Goal: Unclear: Browse casually

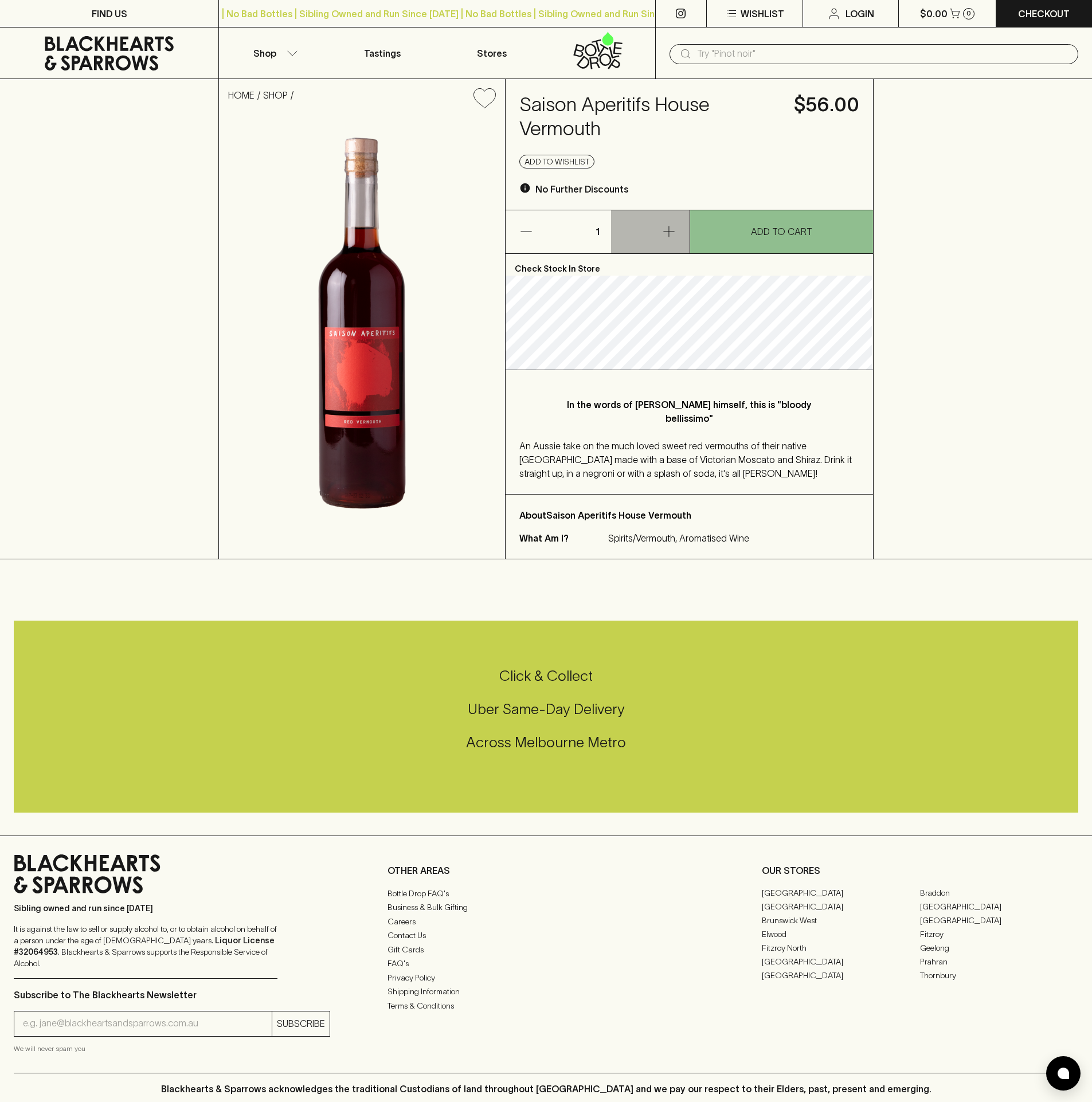
click at [658, 242] on button "button" at bounding box center [650, 232] width 78 height 43
click at [675, 229] on button "button" at bounding box center [650, 232] width 78 height 43
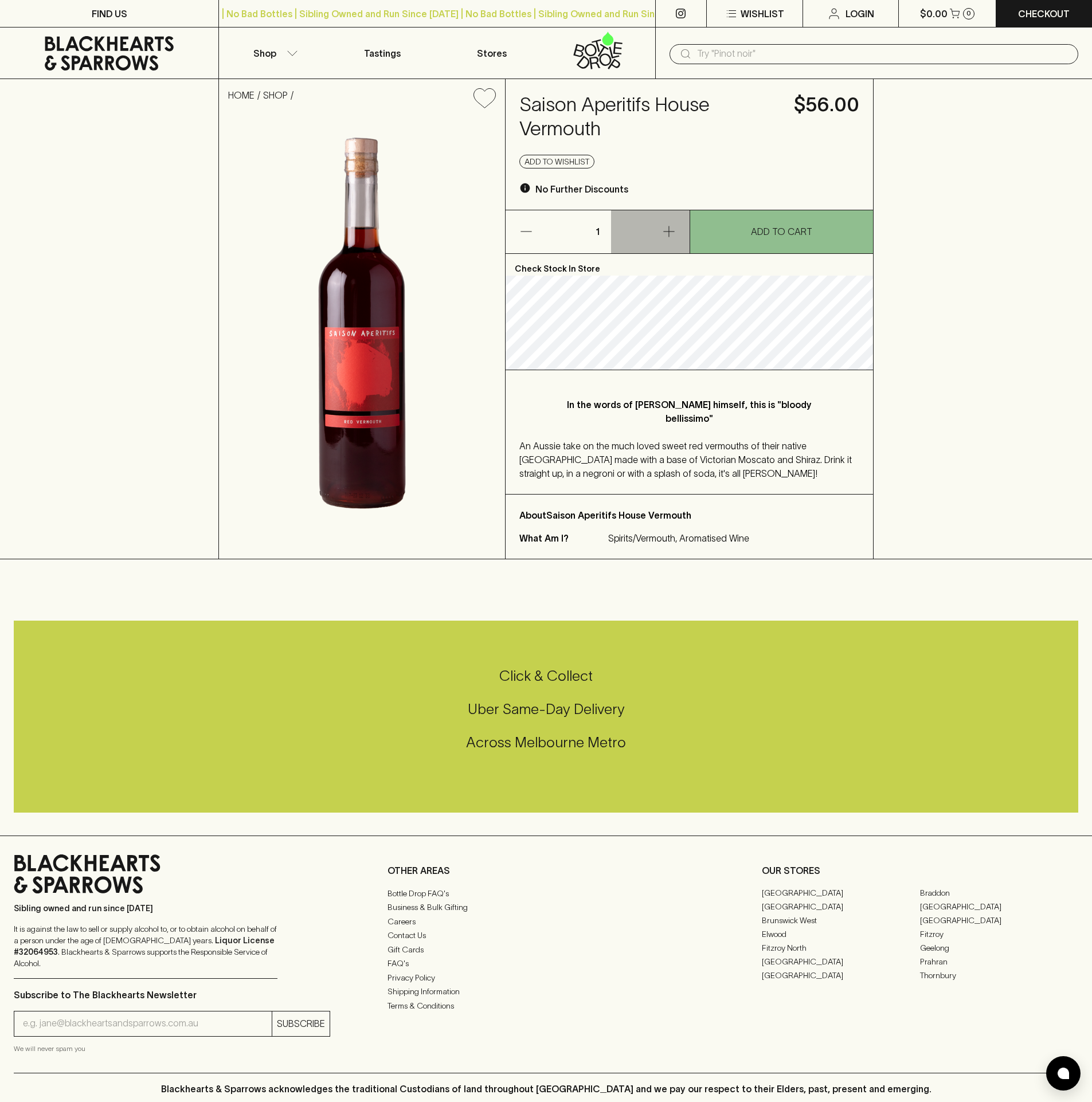
click at [675, 229] on button "button" at bounding box center [650, 232] width 78 height 43
click at [675, 230] on button "button" at bounding box center [650, 232] width 78 height 43
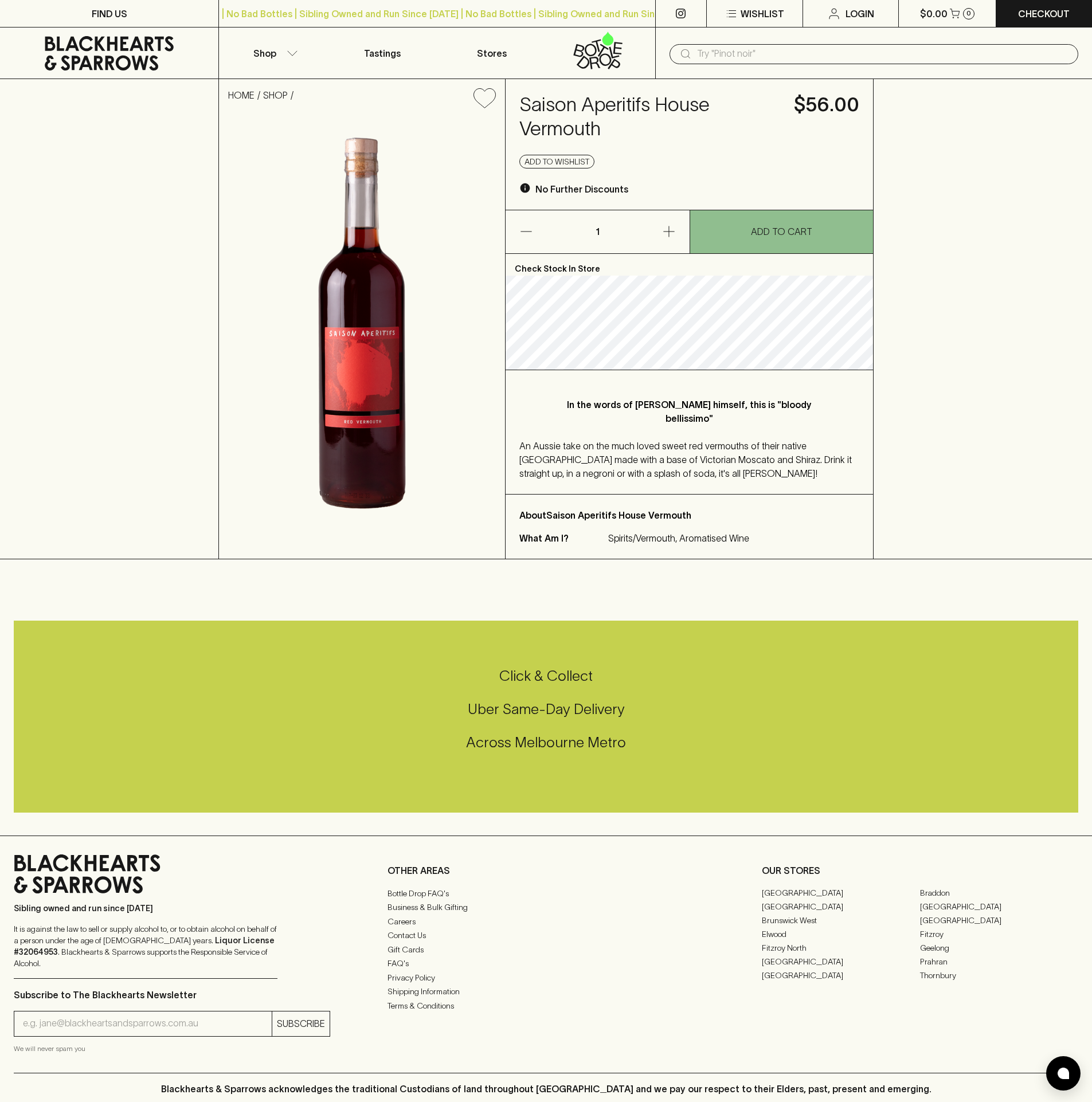
click at [675, 230] on button "button" at bounding box center [650, 232] width 78 height 43
